Goal: Transaction & Acquisition: Purchase product/service

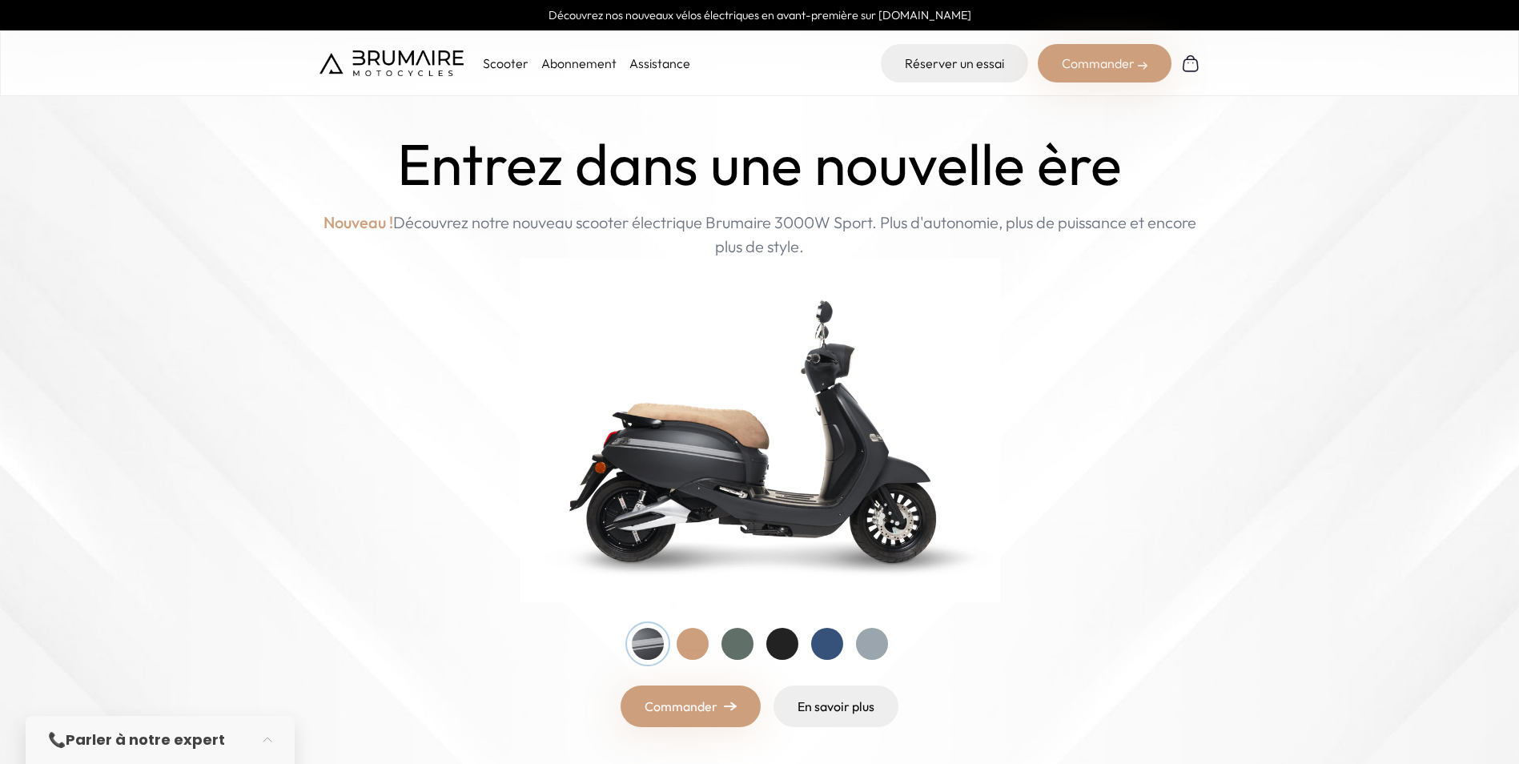
click at [730, 646] on div at bounding box center [737, 644] width 32 height 32
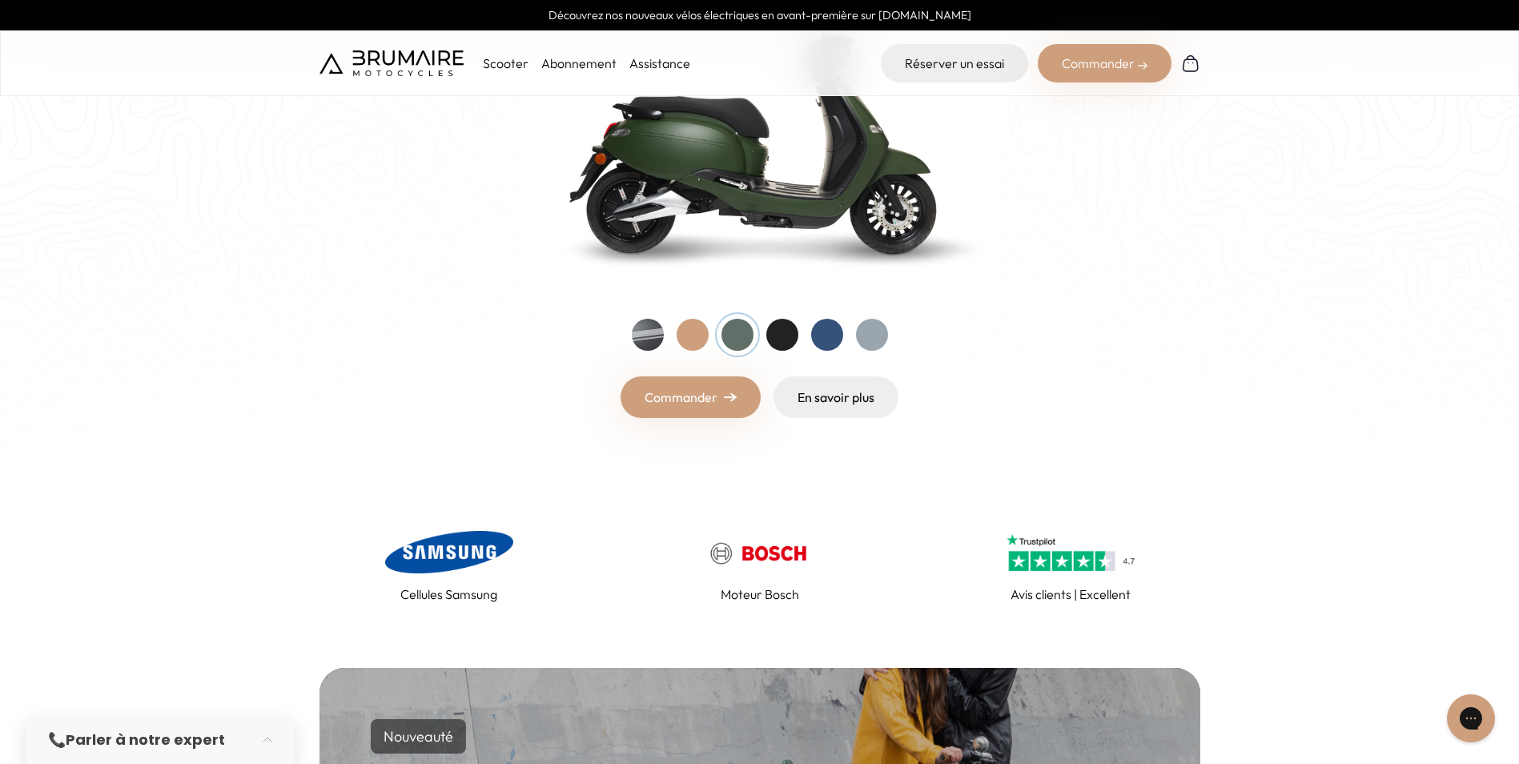
scroll to position [160, 0]
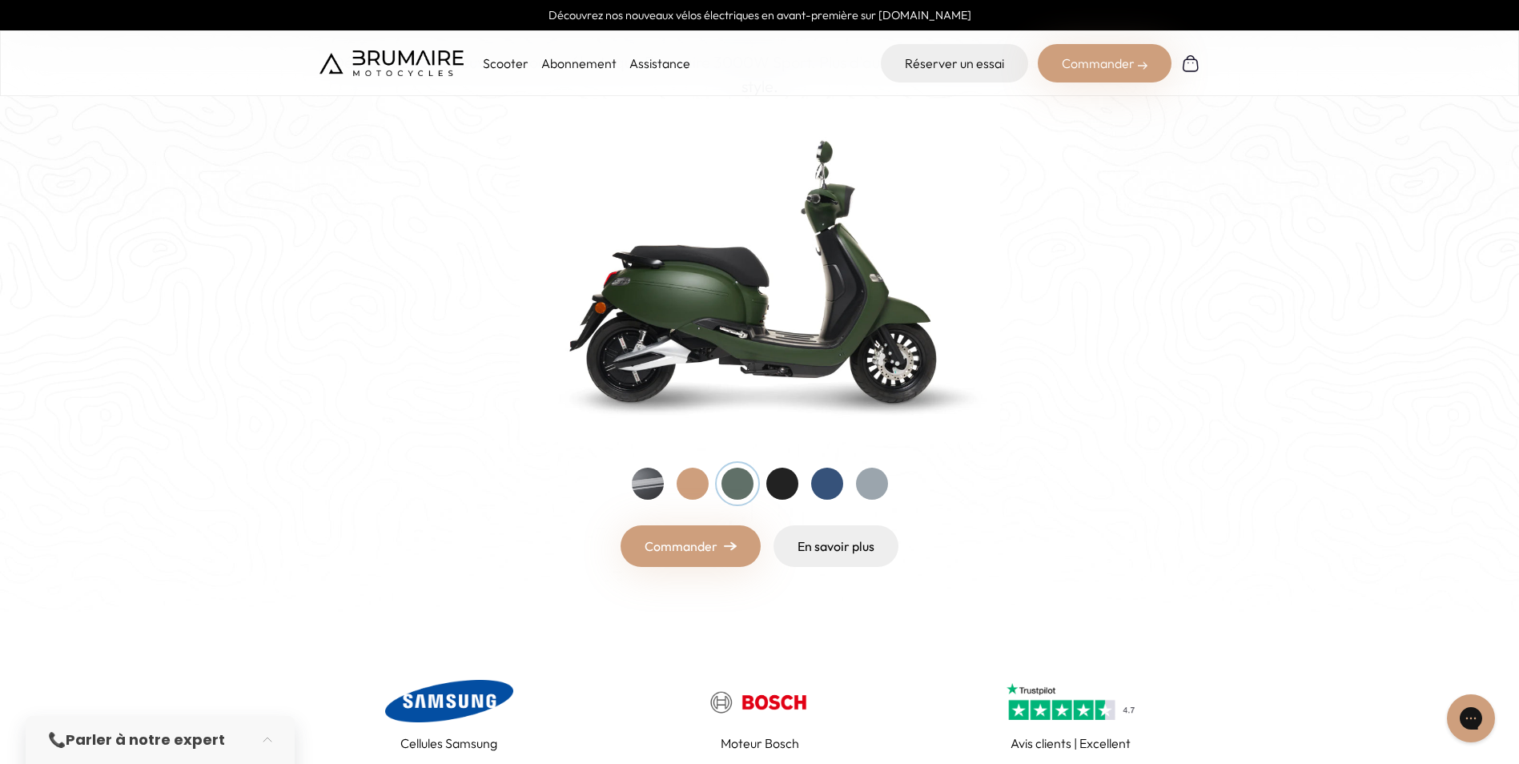
click at [722, 547] on link "Commander" at bounding box center [690, 546] width 140 height 42
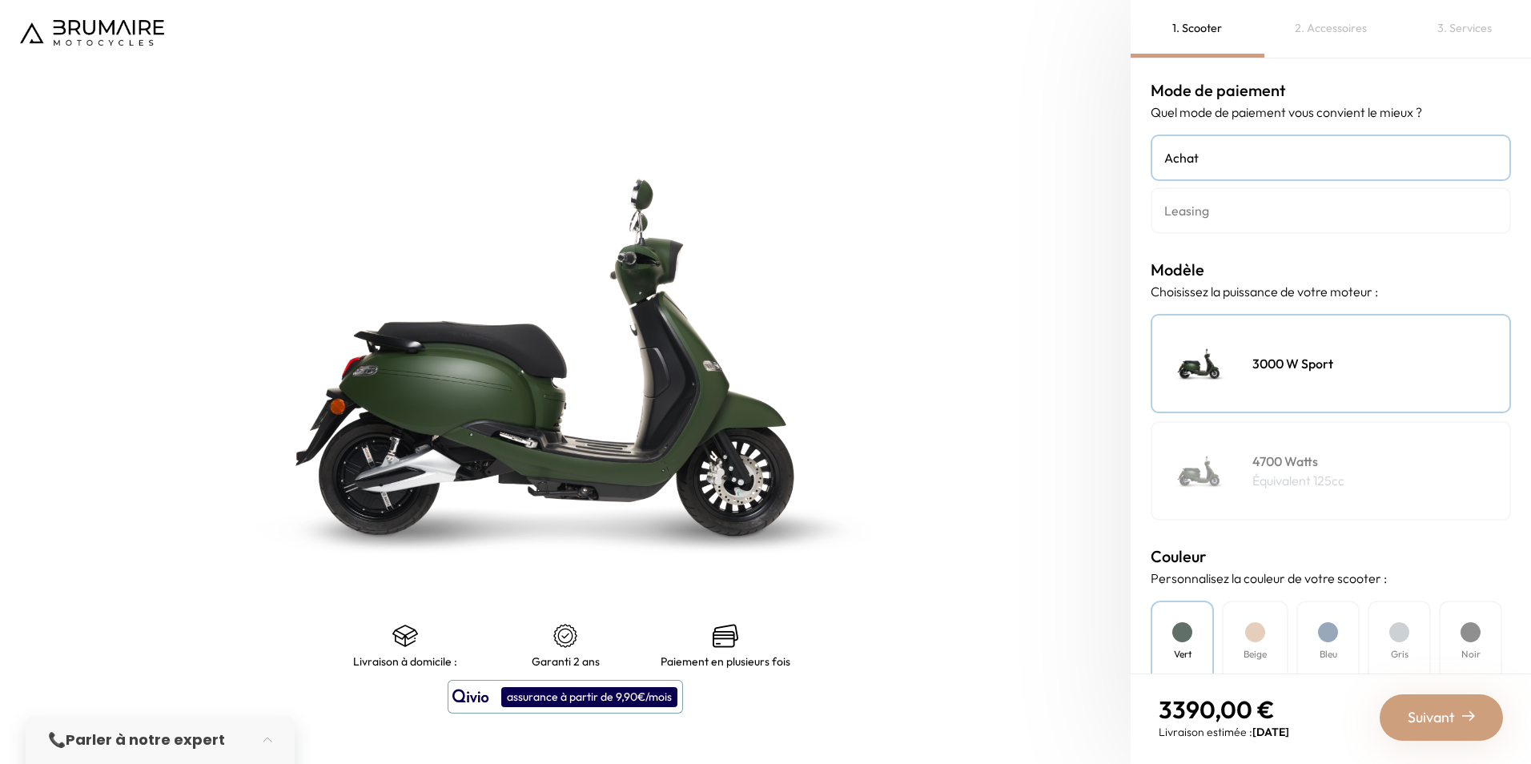
click at [1215, 447] on img at bounding box center [1200, 471] width 80 height 80
click at [1216, 370] on img at bounding box center [1200, 363] width 80 height 80
click at [1249, 463] on div "4700 Watts Équivalent 125cc" at bounding box center [1330, 470] width 360 height 99
click at [1278, 374] on div "3000 W Sport" at bounding box center [1330, 363] width 360 height 99
click at [1245, 213] on h4 "Leasing" at bounding box center [1330, 210] width 333 height 19
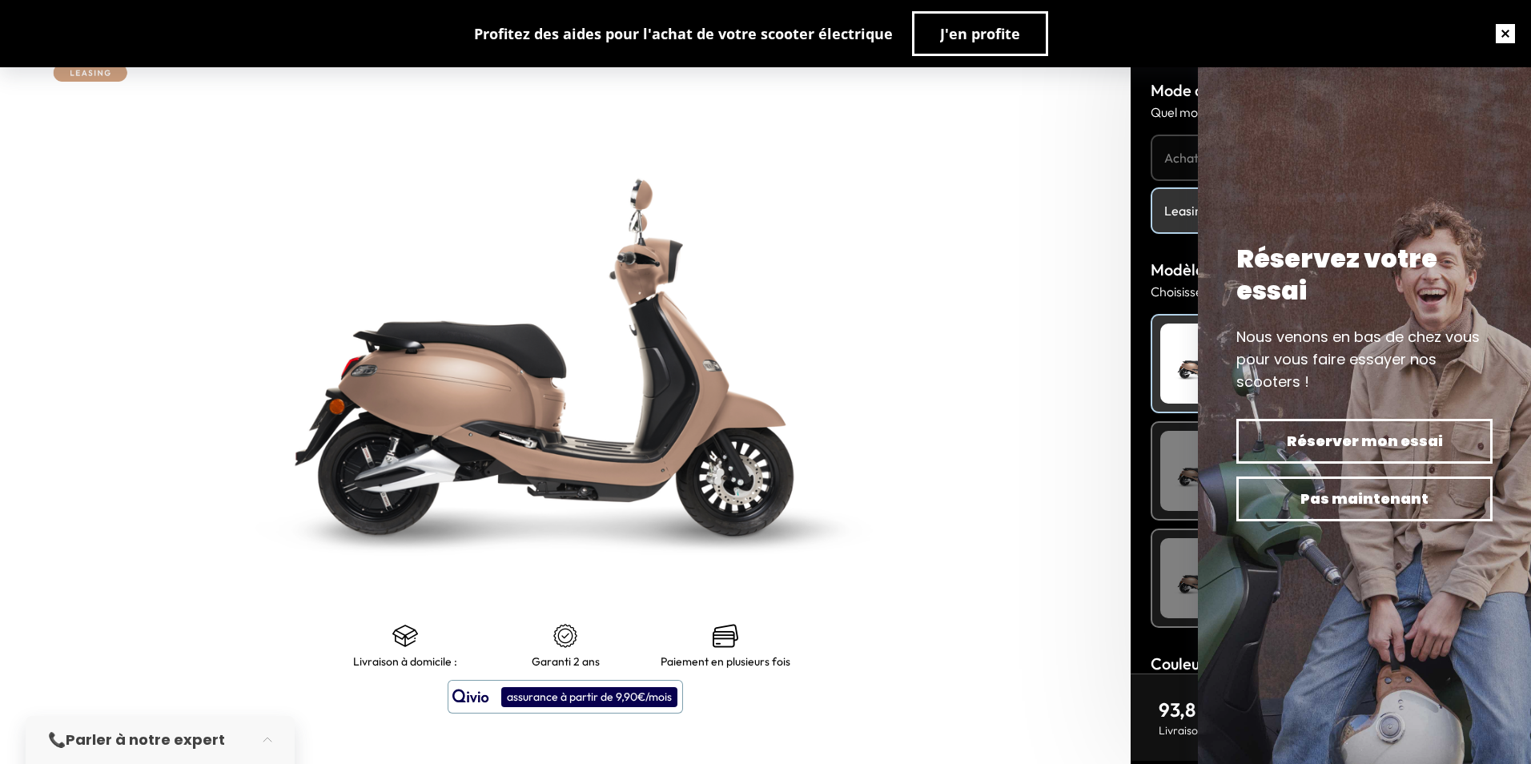
drag, startPoint x: 1498, startPoint y: 36, endPoint x: 1490, endPoint y: 57, distance: 22.3
click at [1499, 38] on button "button" at bounding box center [1504, 33] width 51 height 51
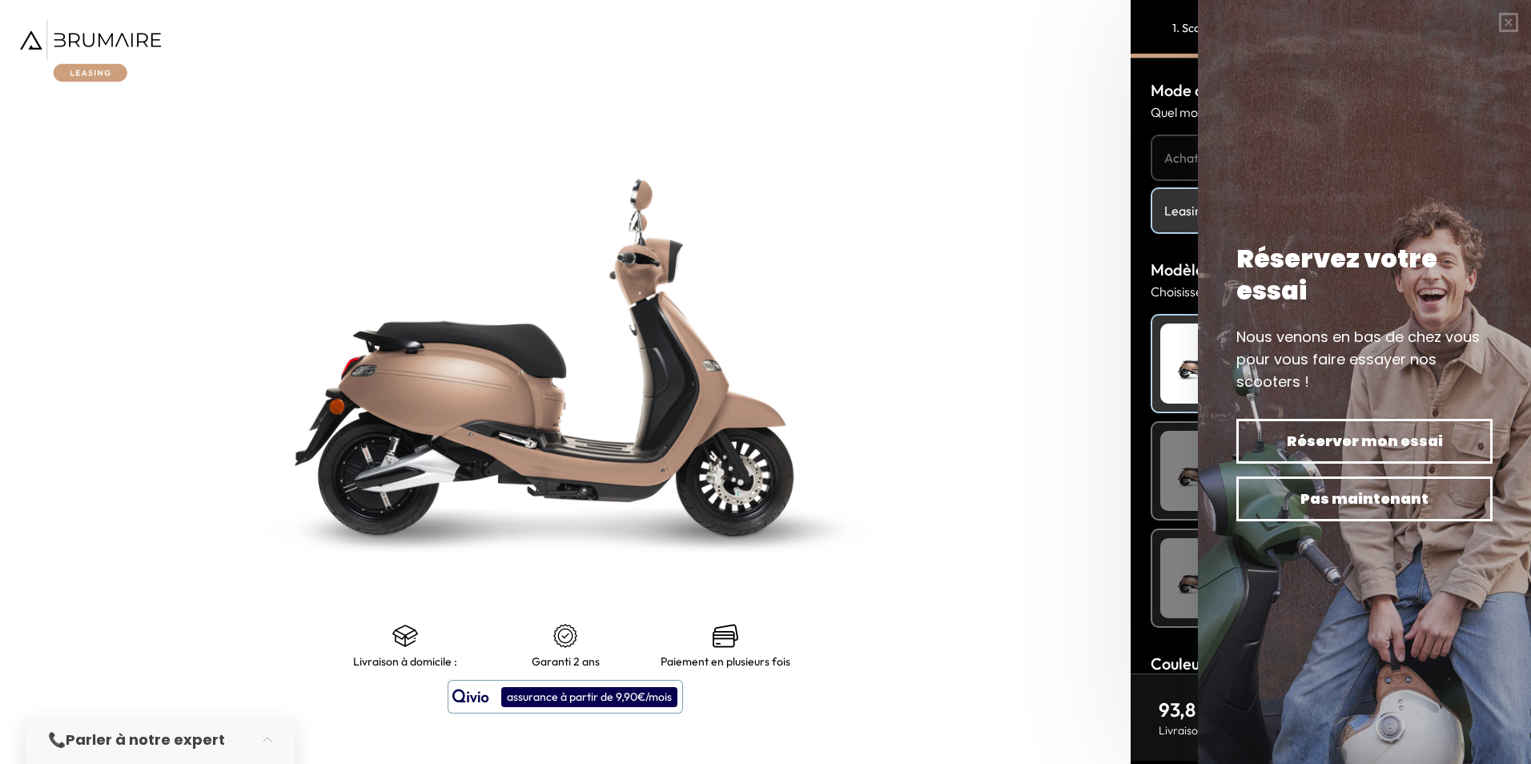
click at [1166, 204] on h4 "Leasing" at bounding box center [1330, 210] width 333 height 19
click at [1170, 170] on link "Achat" at bounding box center [1330, 157] width 360 height 46
click at [1509, 23] on button "button" at bounding box center [1508, 22] width 45 height 45
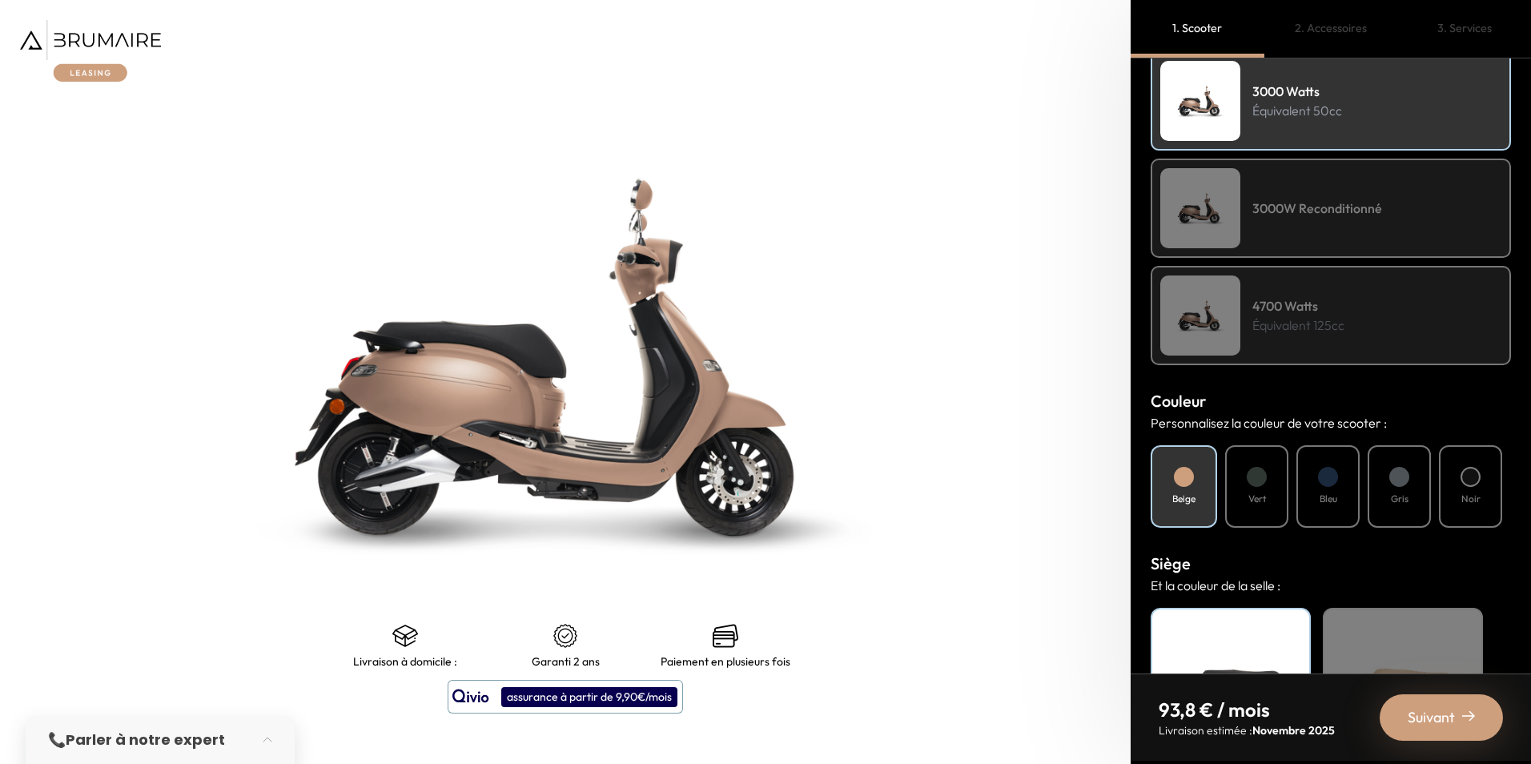
scroll to position [320, 0]
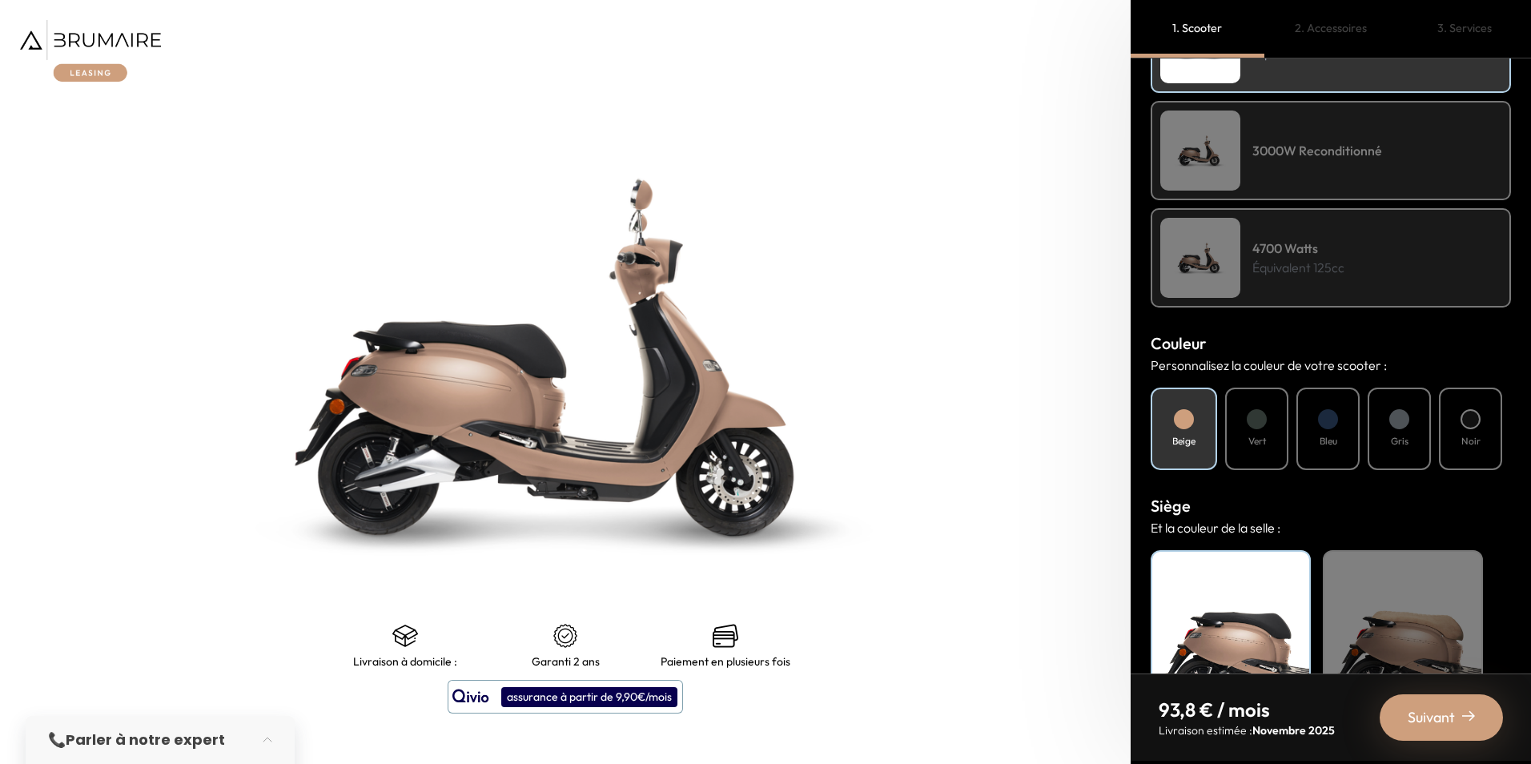
click at [1279, 176] on div "3000W Reconditionné" at bounding box center [1330, 150] width 360 height 99
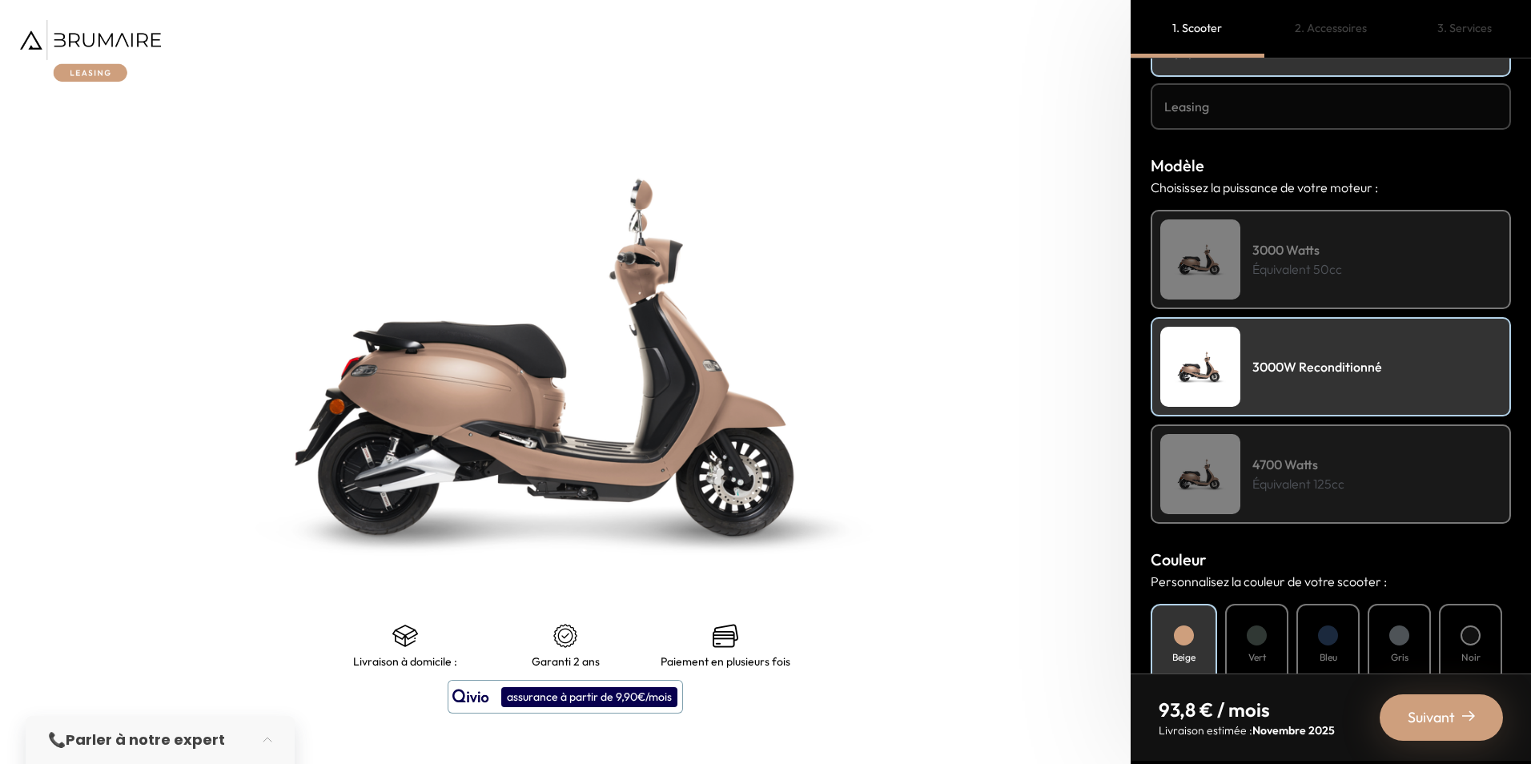
scroll to position [0, 0]
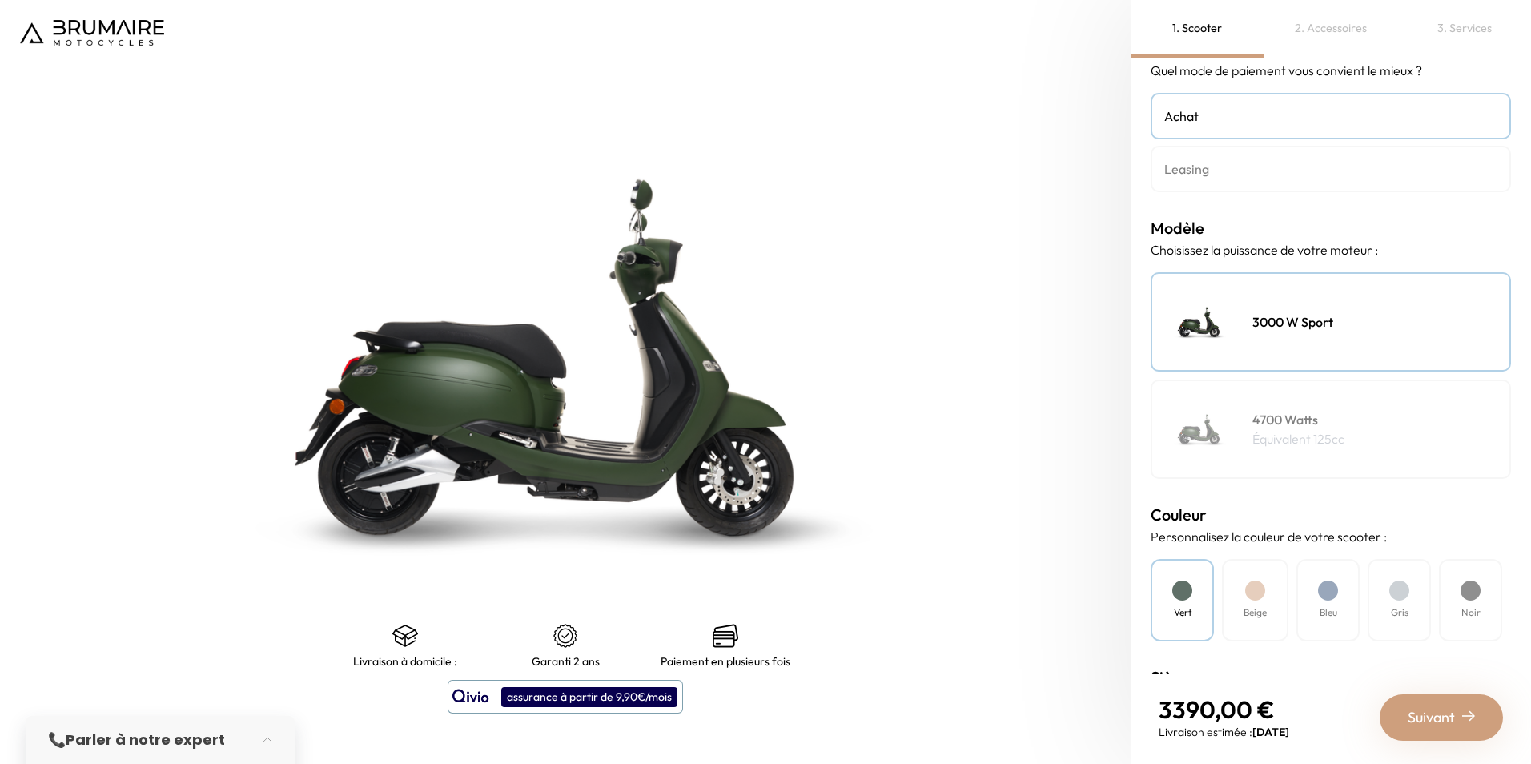
scroll to position [160, 0]
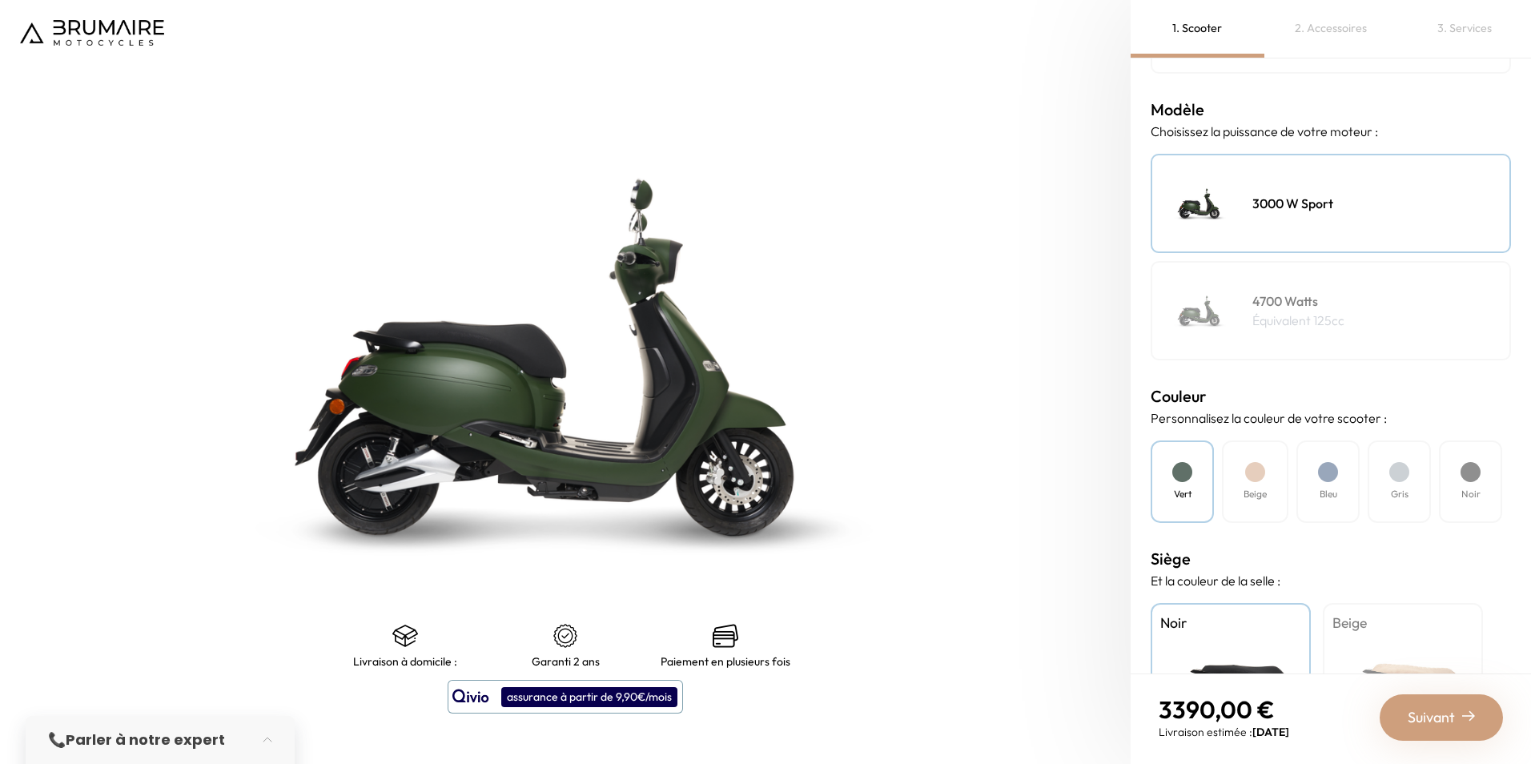
click at [1438, 748] on nav "3390,00 € Livraison estimée : Janvier 2026 Suivant" at bounding box center [1330, 716] width 400 height 87
click at [1437, 727] on span "Suivant" at bounding box center [1430, 717] width 47 height 22
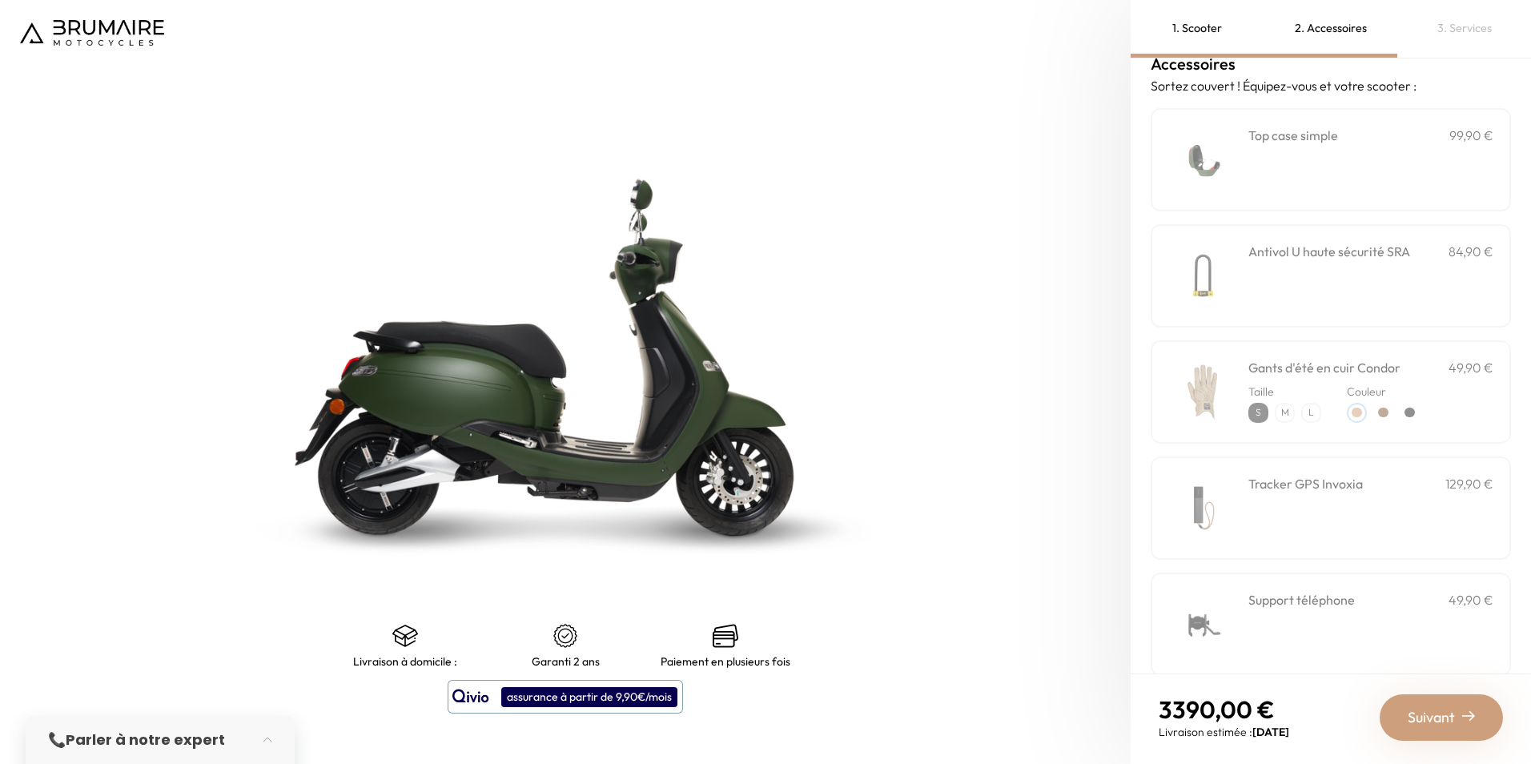
scroll to position [0, 0]
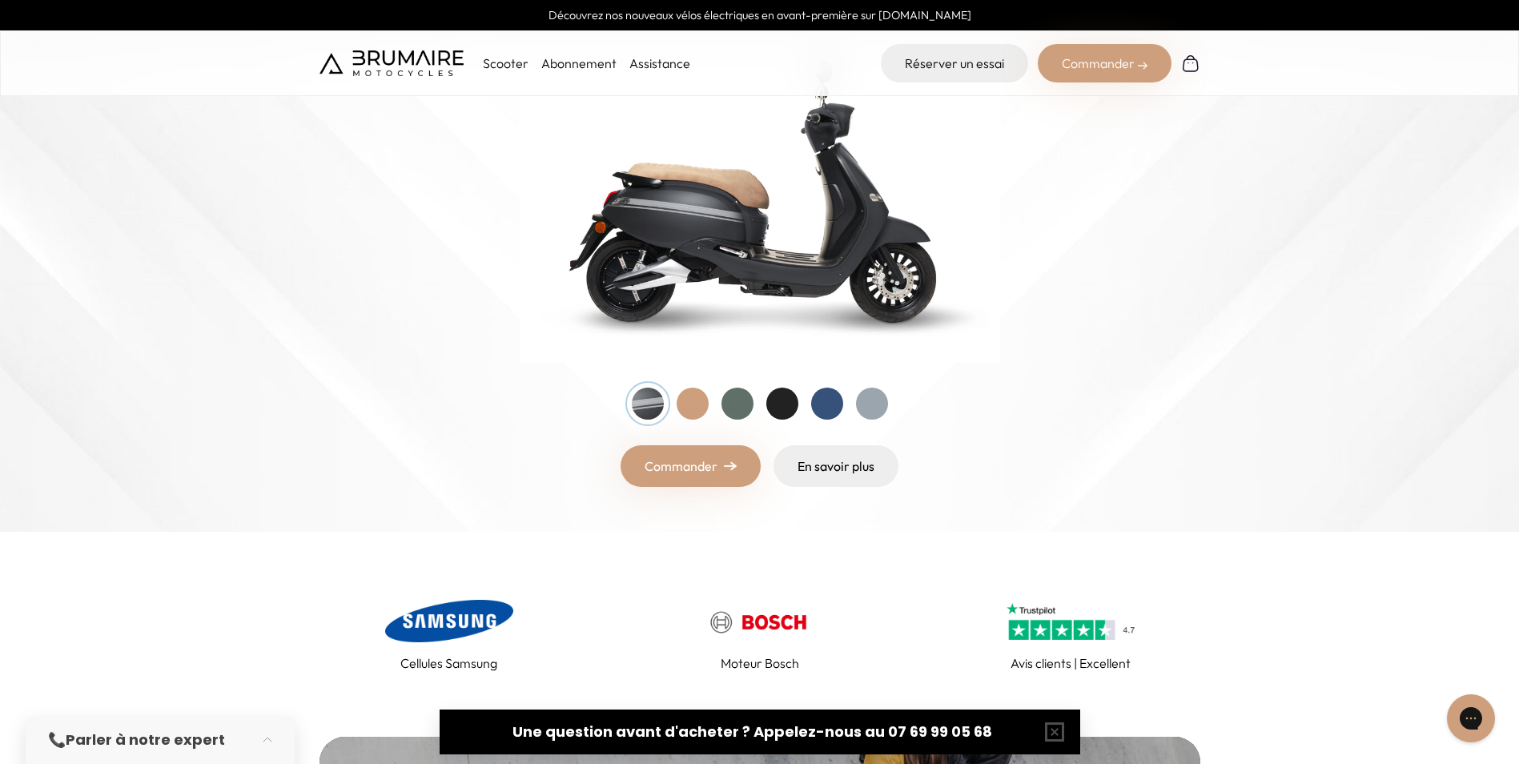
click at [752, 313] on img at bounding box center [760, 189] width 480 height 343
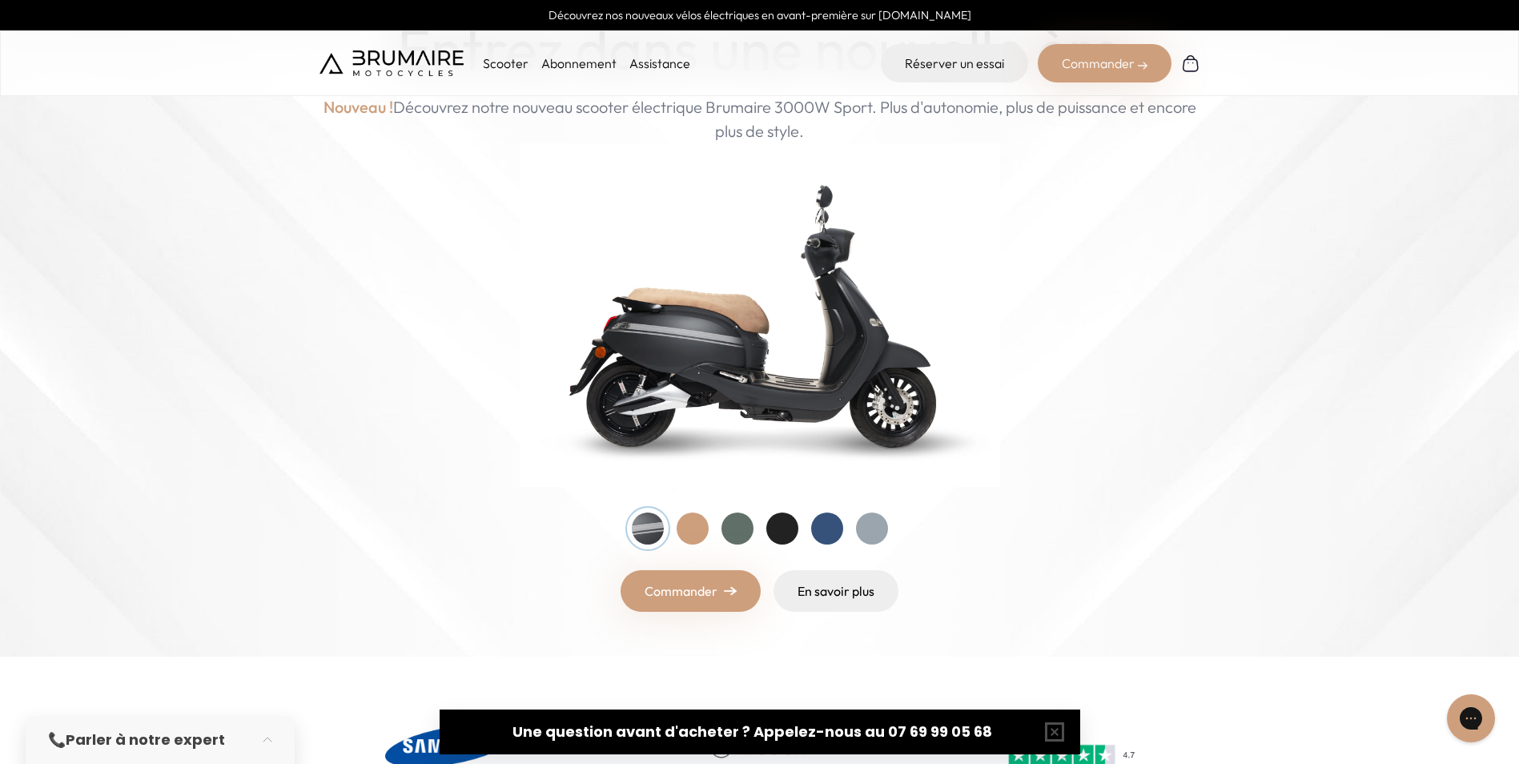
scroll to position [240, 0]
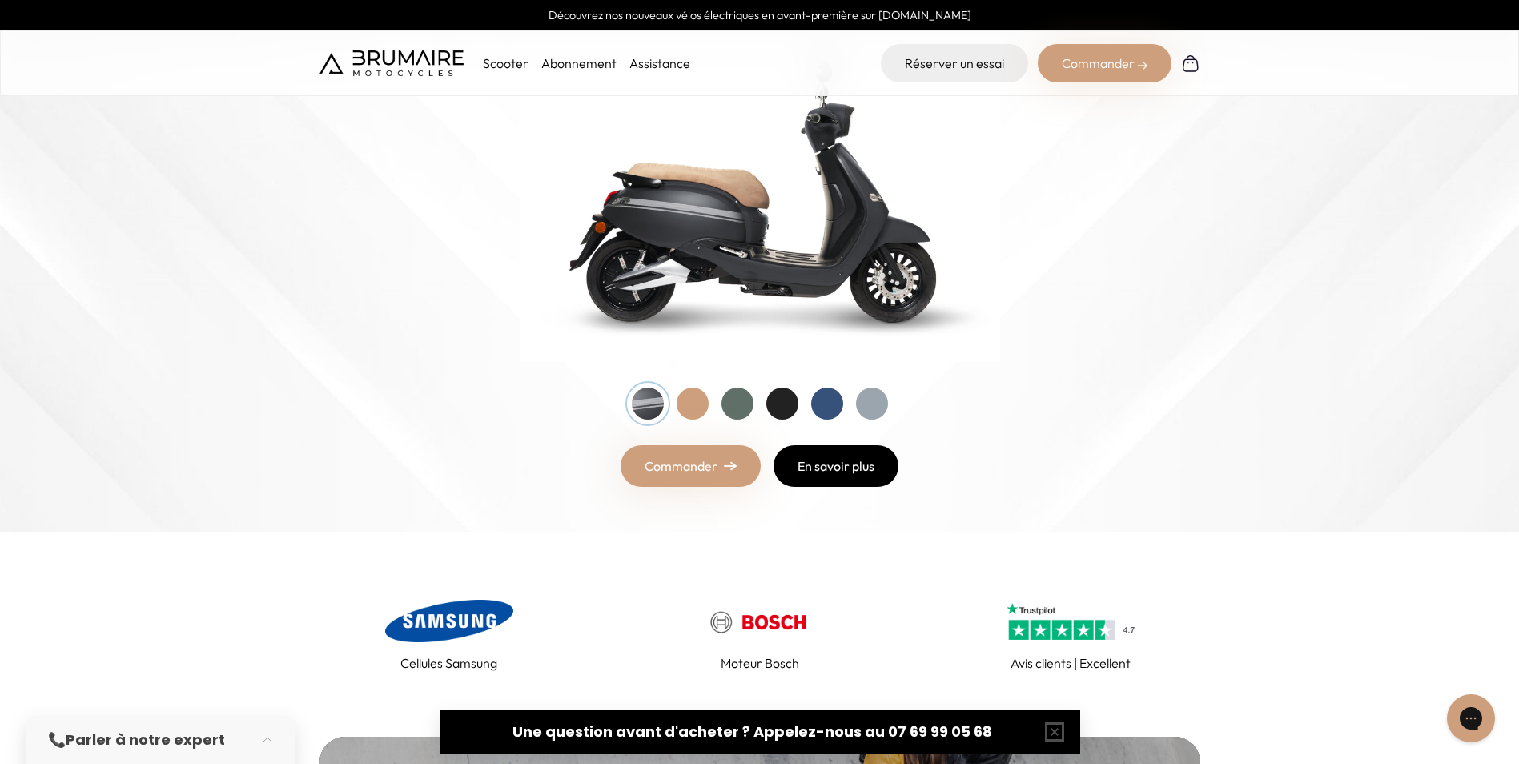
click at [840, 483] on link "En savoir plus" at bounding box center [835, 466] width 125 height 42
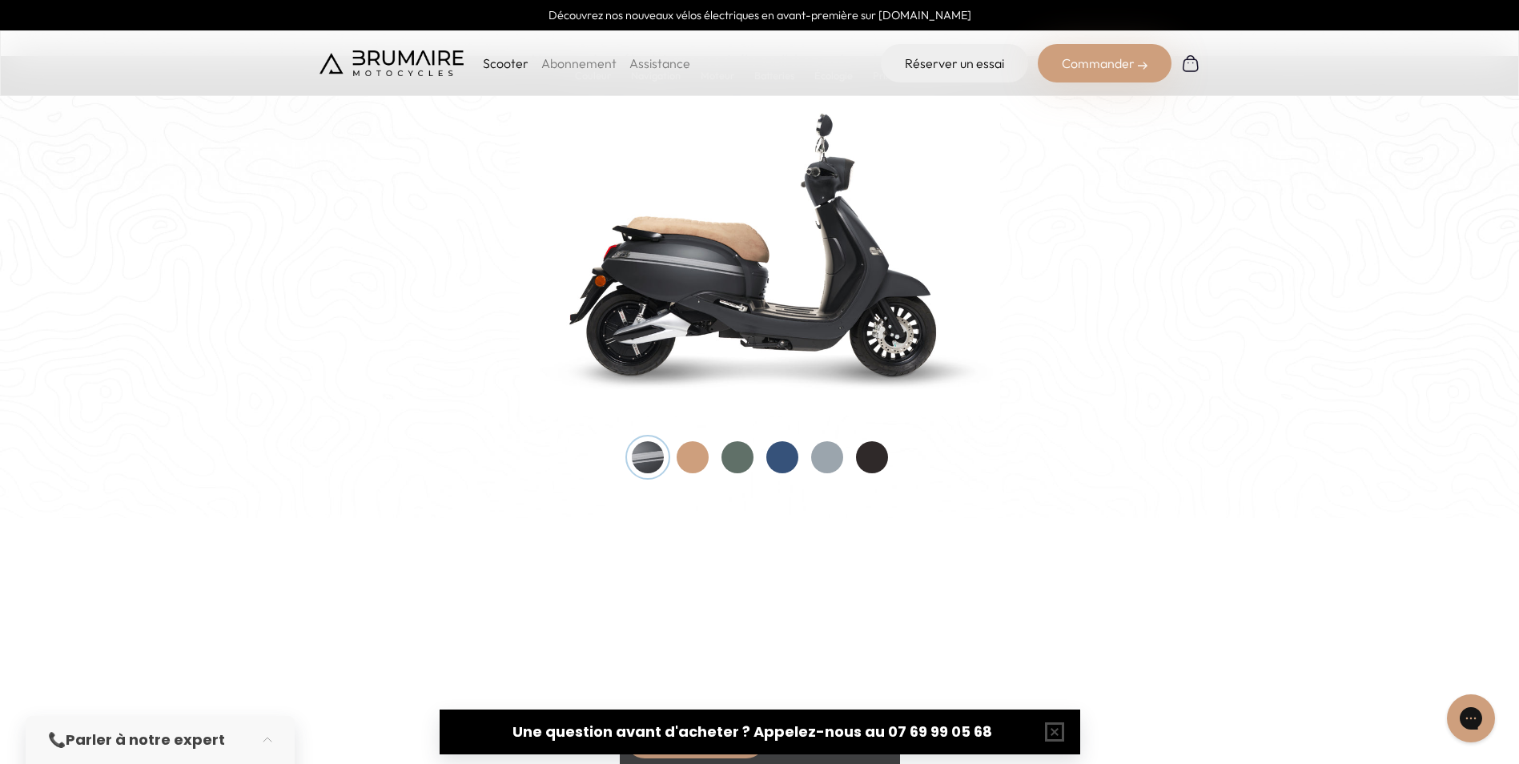
scroll to position [1681, 0]
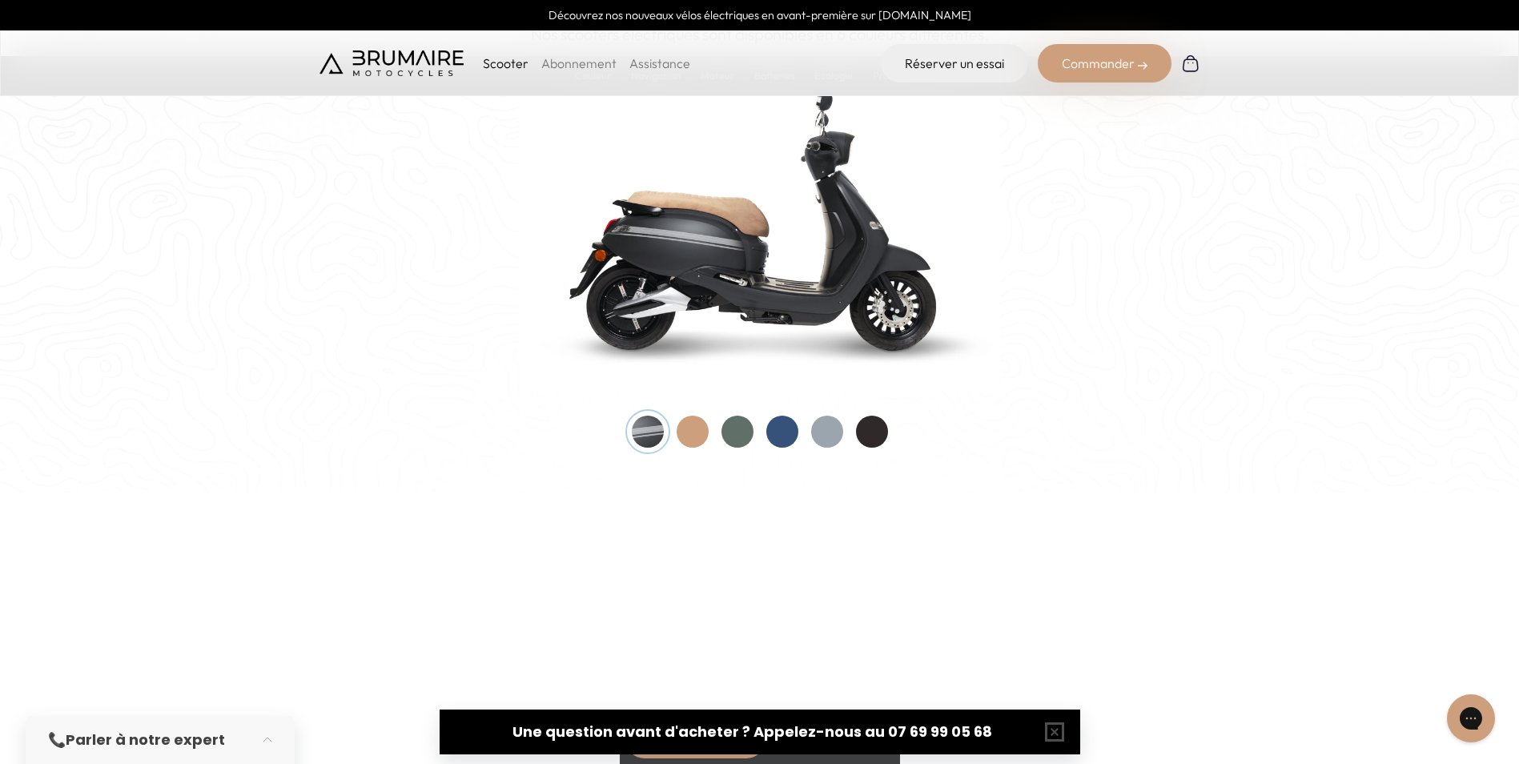
click at [730, 432] on div at bounding box center [737, 431] width 32 height 32
click at [777, 434] on div at bounding box center [782, 431] width 32 height 32
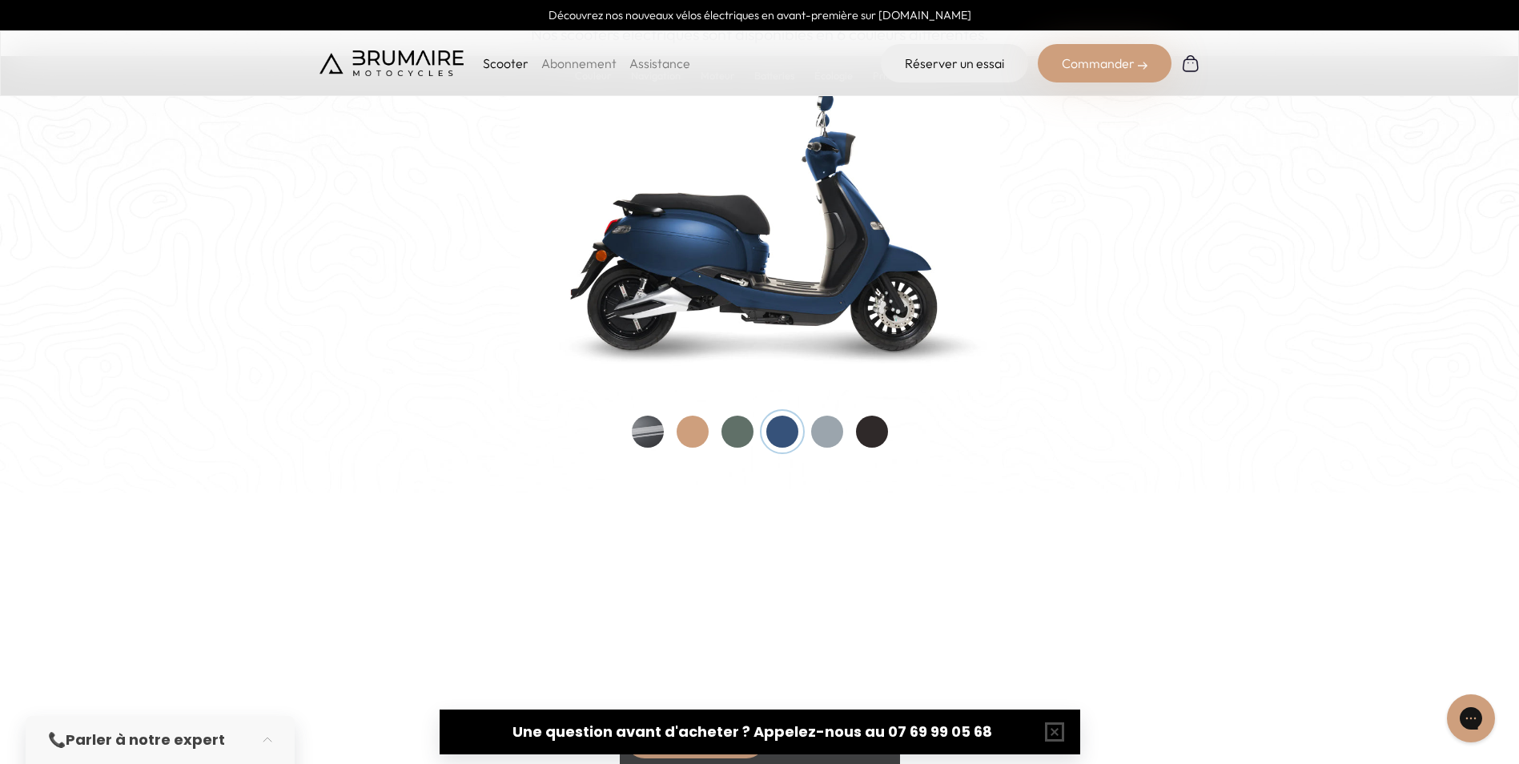
click at [820, 435] on div at bounding box center [827, 431] width 32 height 32
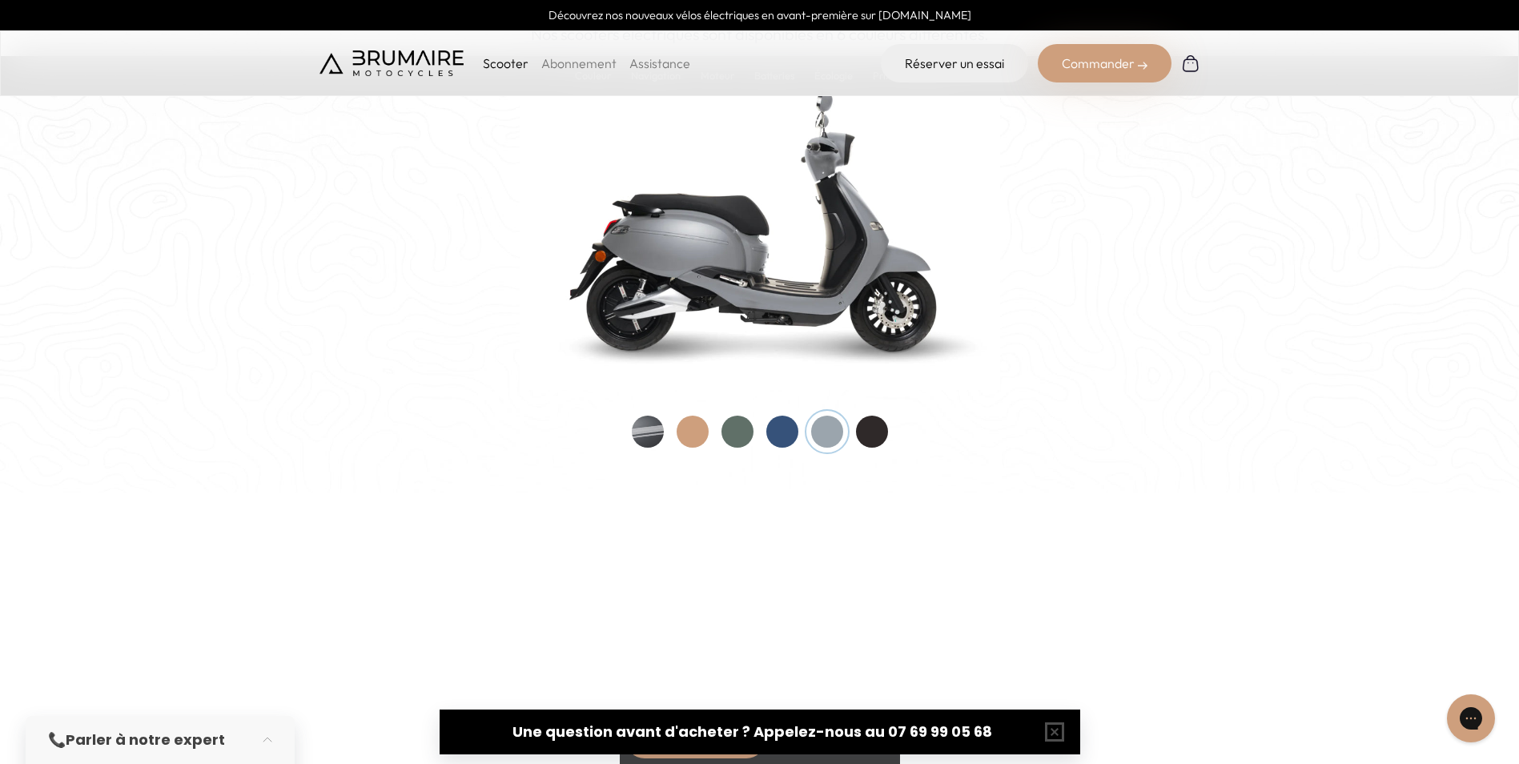
click at [719, 433] on div at bounding box center [760, 431] width 256 height 32
click at [711, 435] on div at bounding box center [760, 431] width 256 height 32
click at [692, 437] on div at bounding box center [692, 431] width 32 height 32
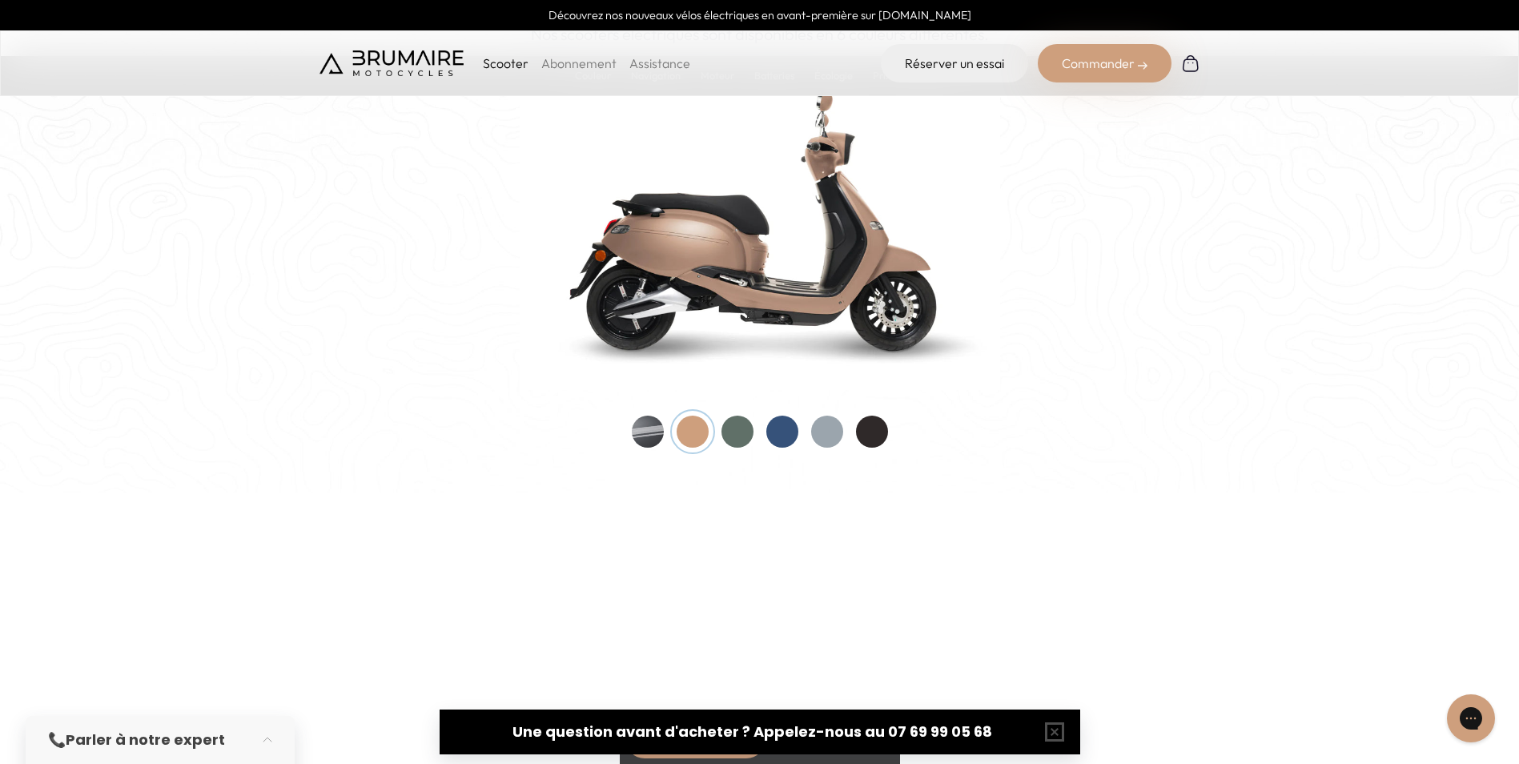
click at [752, 432] on div at bounding box center [737, 431] width 32 height 32
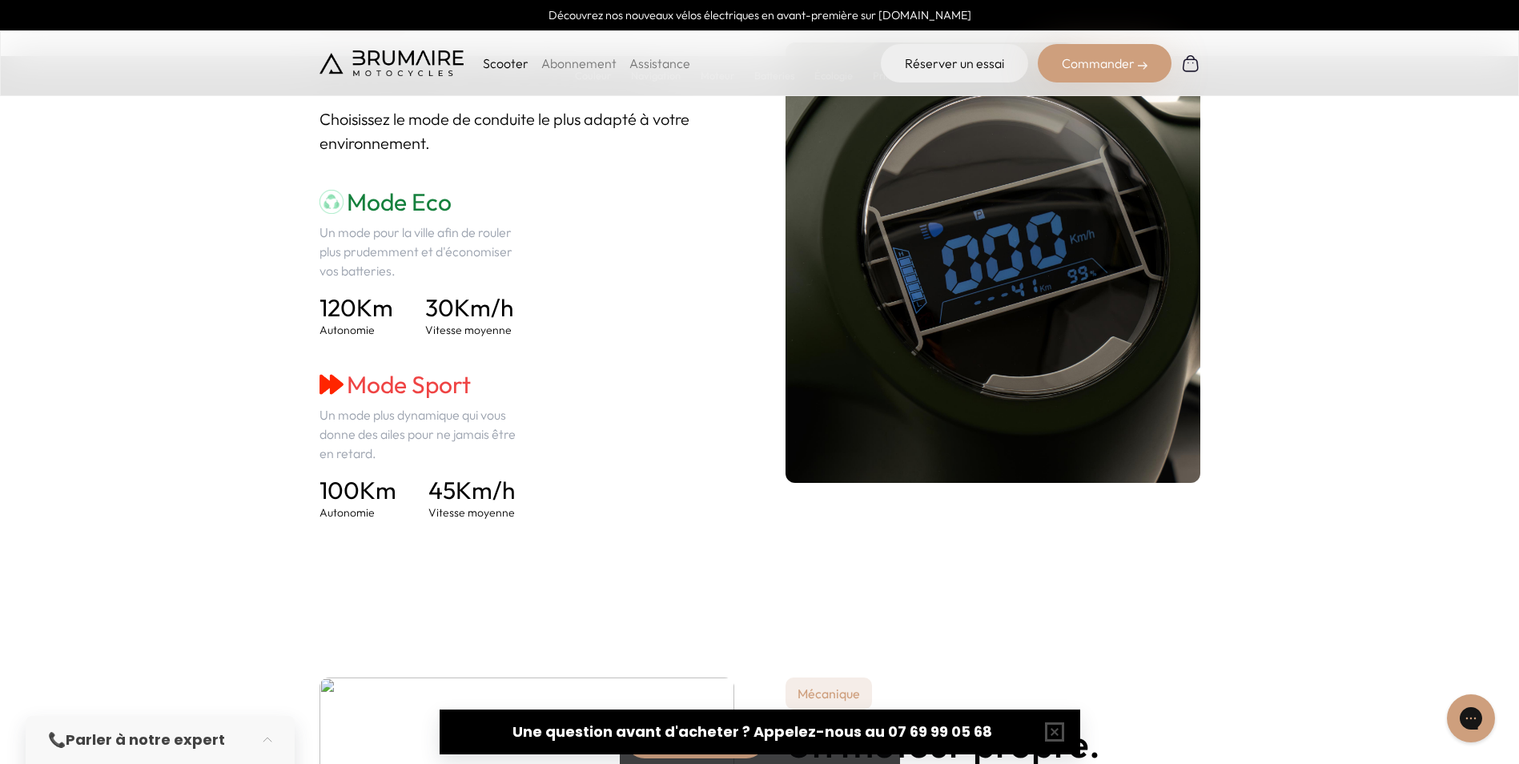
scroll to position [2161, 0]
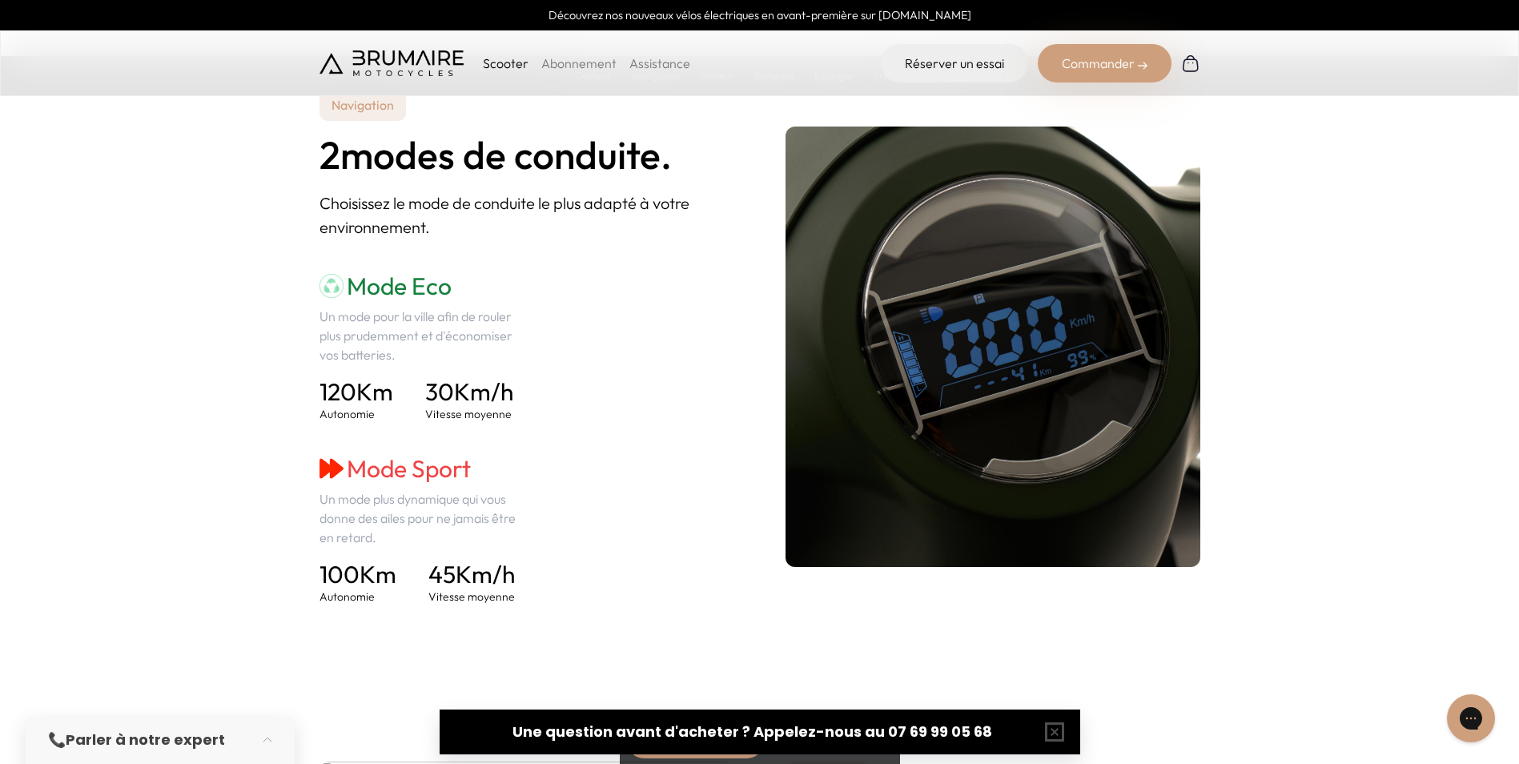
click at [401, 62] on img at bounding box center [391, 63] width 144 height 26
